Goal: Task Accomplishment & Management: Manage account settings

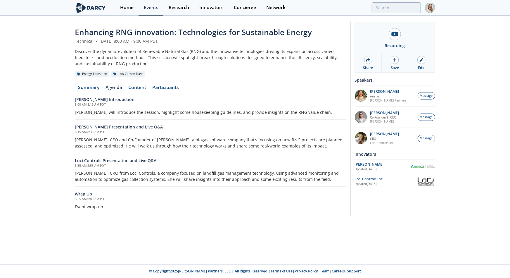
click at [336, 7] on img at bounding box center [430, 8] width 10 height 10
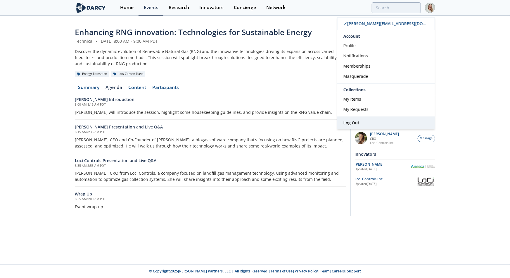
click at [336, 121] on span "Log Out" at bounding box center [352, 123] width 16 height 6
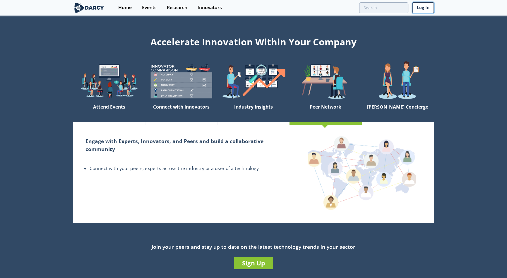
click at [420, 9] on link "Log In" at bounding box center [422, 7] width 21 height 11
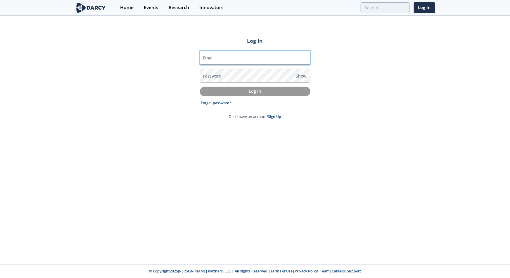
click at [244, 57] on input "Email" at bounding box center [255, 58] width 111 height 14
type input "jonathan.garcez@darcypartners.com"
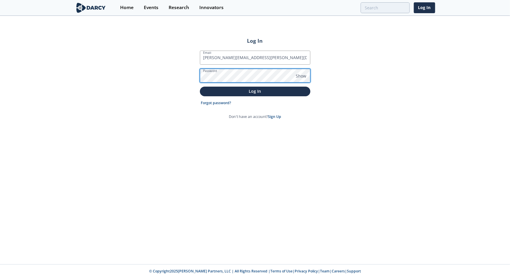
click at [200, 87] on button "Log In" at bounding box center [255, 92] width 111 height 10
